Goal: Check status

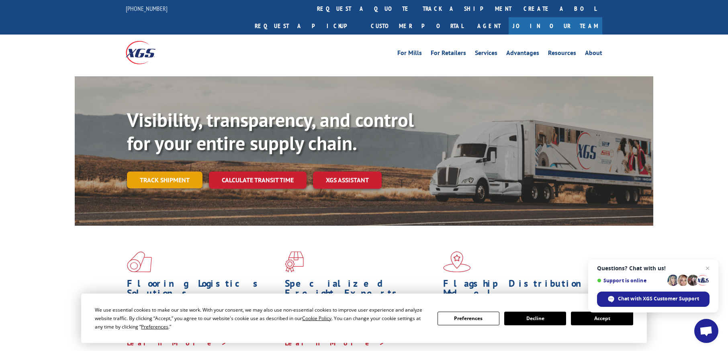
click at [192, 172] on link "Track shipment" at bounding box center [165, 180] width 76 height 17
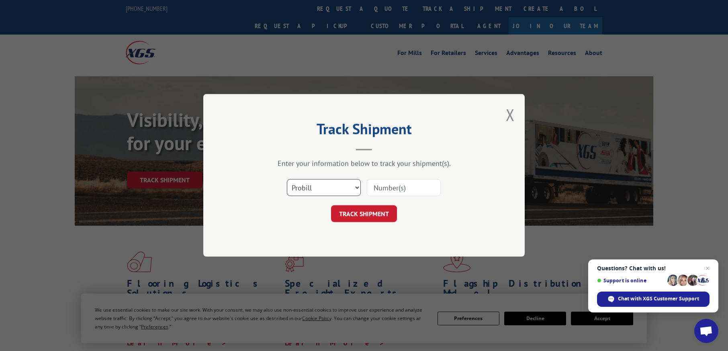
click at [356, 187] on select "Select category... Probill BOL PO" at bounding box center [324, 188] width 74 height 17
select select "bol"
click at [287, 180] on select "Select category... Probill BOL PO" at bounding box center [324, 188] width 74 height 17
click at [410, 189] on input at bounding box center [404, 188] width 74 height 17
type input "6017400"
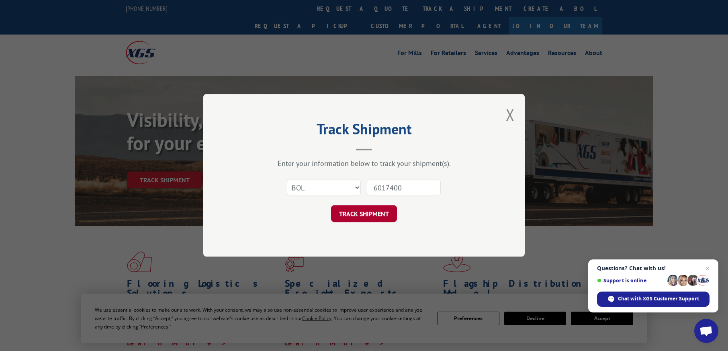
click at [378, 215] on button "TRACK SHIPMENT" at bounding box center [364, 214] width 66 height 17
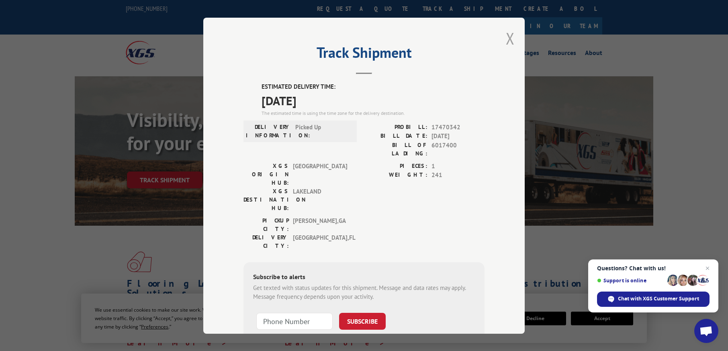
click at [506, 35] on button "Close modal" at bounding box center [510, 38] width 9 height 21
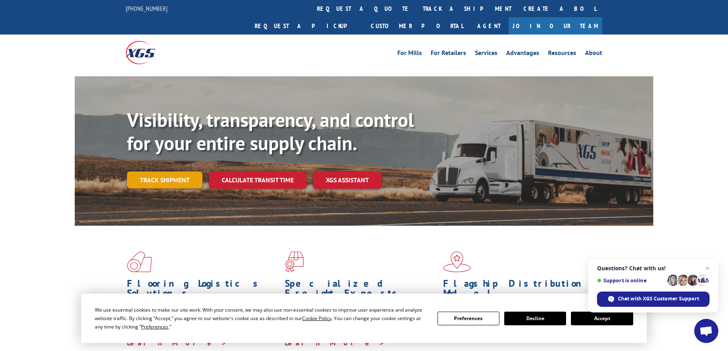
click at [164, 172] on link "Track shipment" at bounding box center [165, 180] width 76 height 17
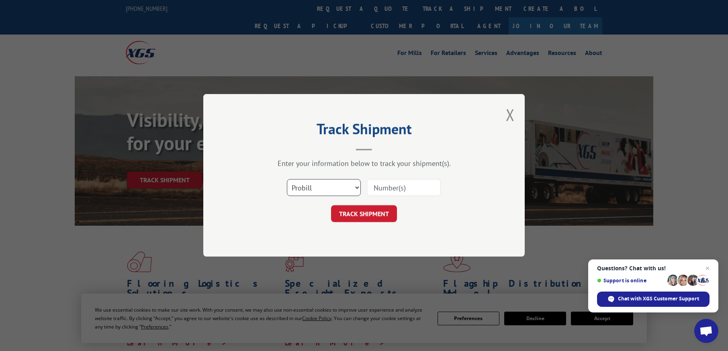
click at [357, 186] on select "Select category... Probill BOL PO" at bounding box center [324, 188] width 74 height 17
select select "bol"
click at [287, 180] on select "Select category... Probill BOL PO" at bounding box center [324, 188] width 74 height 17
click at [413, 185] on input at bounding box center [404, 188] width 74 height 17
type input "6002948"
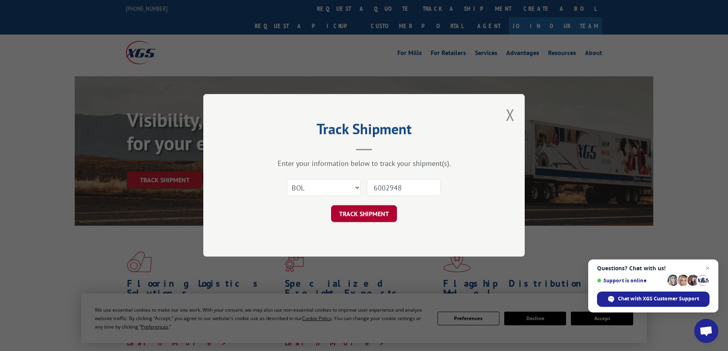
click at [377, 213] on button "TRACK SHIPMENT" at bounding box center [364, 214] width 66 height 17
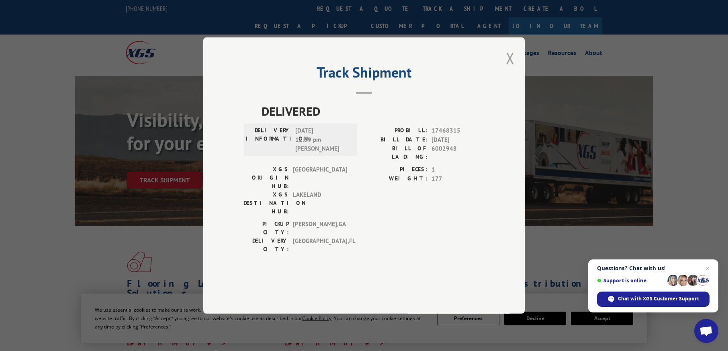
click at [507, 69] on button "Close modal" at bounding box center [510, 57] width 9 height 21
